Goal: Find specific page/section: Find specific page/section

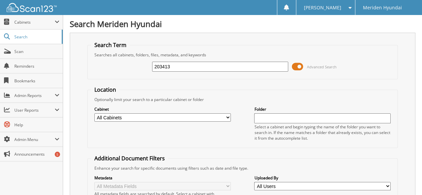
type input "203413"
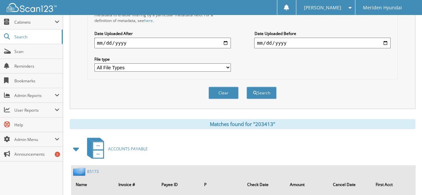
scroll to position [155, 0]
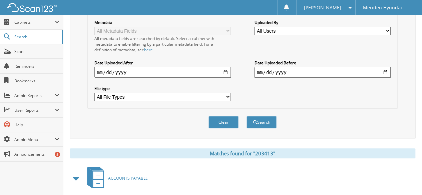
click at [23, 23] on span "Cabinets" at bounding box center [34, 22] width 40 height 6
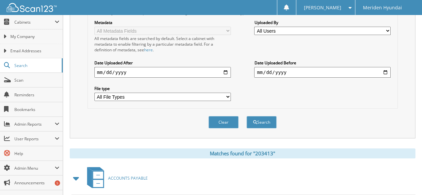
click at [25, 38] on span "My Company" at bounding box center [34, 37] width 49 height 6
